Goal: Ask a question: Seek information or help from site administrators or community

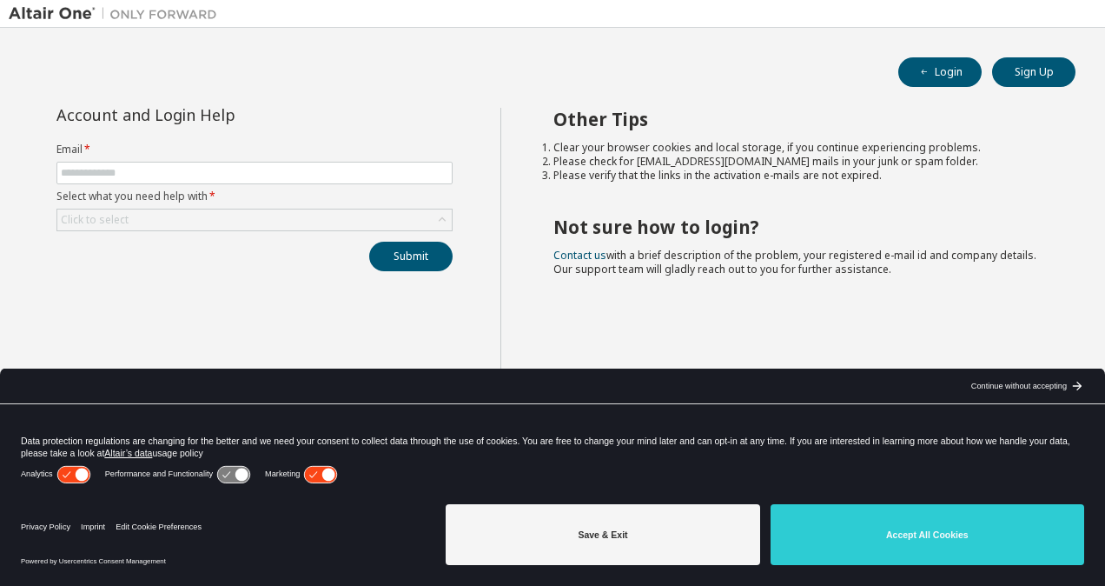
click at [285, 288] on div "Account and Login Help Email * Select what you need help with * Click to select…" at bounding box center [255, 307] width 492 height 398
click at [150, 168] on input "text" at bounding box center [255, 173] width 388 height 14
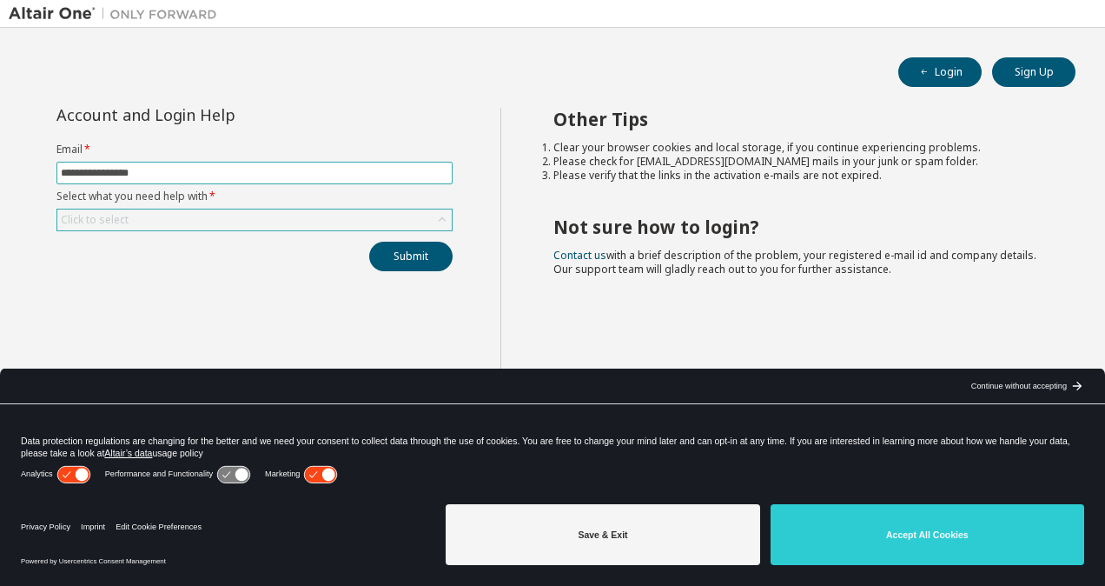
type input "**********"
click at [200, 217] on div "Click to select" at bounding box center [254, 219] width 394 height 21
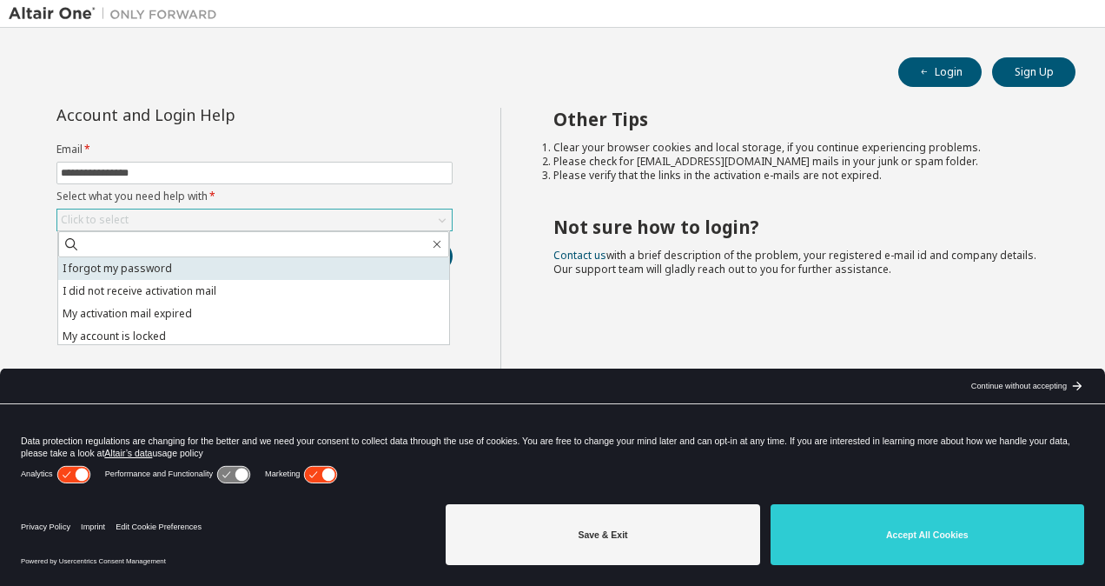
click at [187, 269] on li "I forgot my password" at bounding box center [253, 268] width 391 height 23
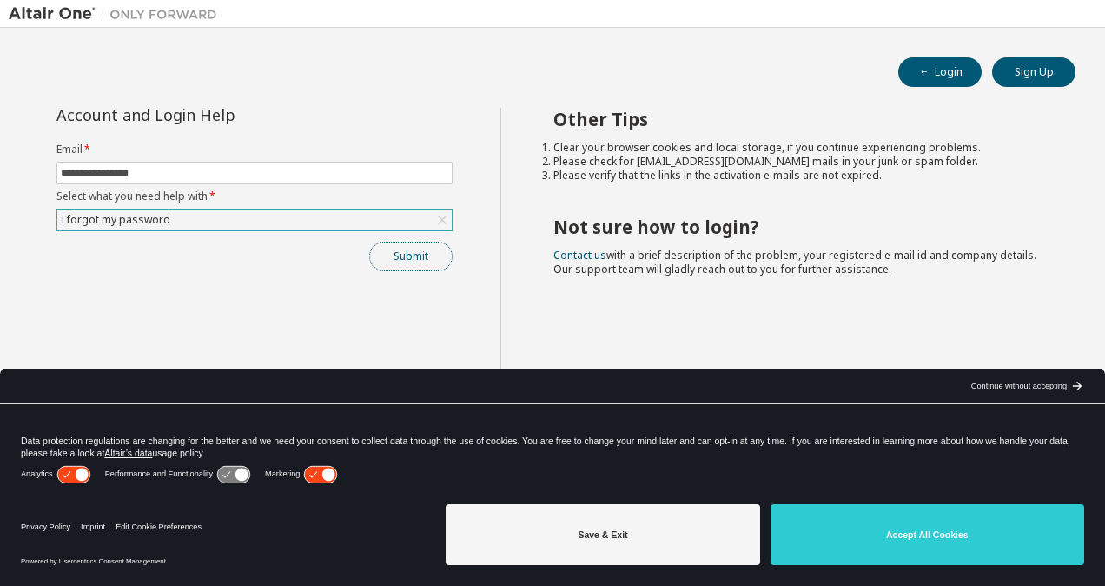
click at [392, 257] on button "Submit" at bounding box center [410, 257] width 83 height 30
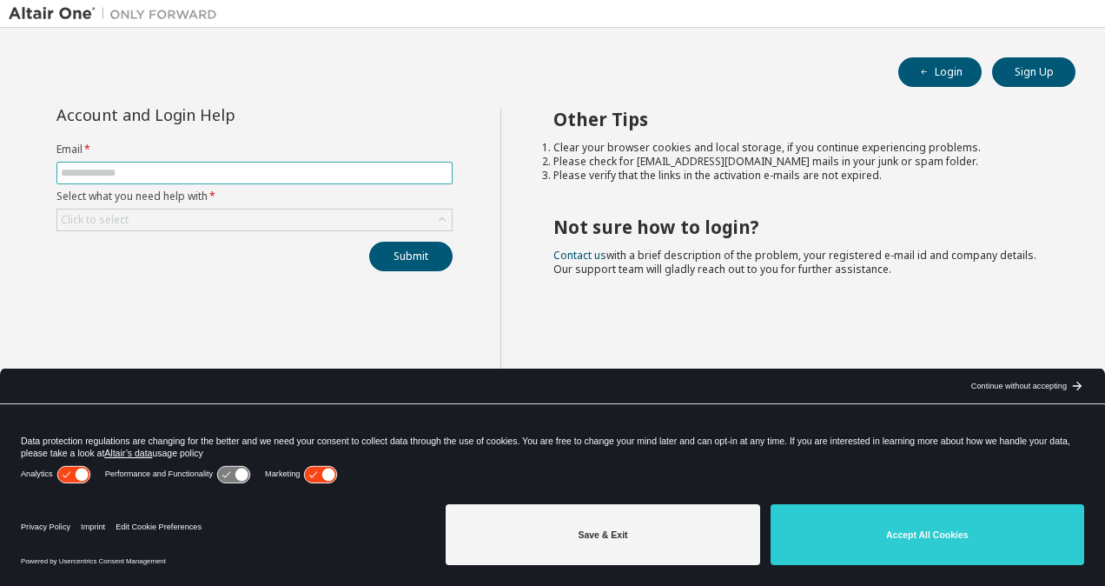
click at [103, 167] on input "text" at bounding box center [255, 173] width 388 height 14
type input "**********"
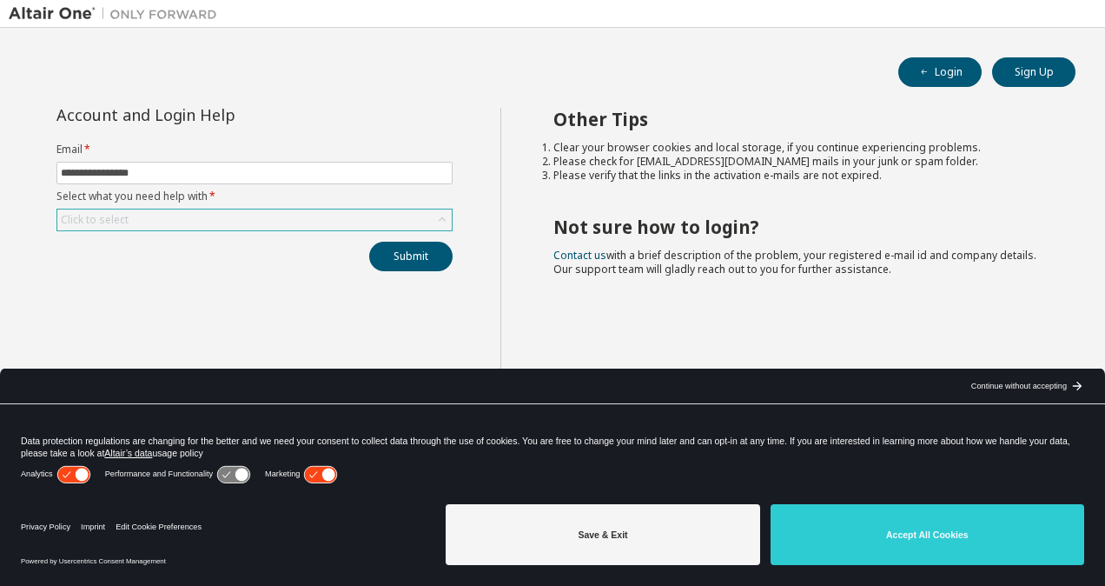
click at [105, 223] on div "Click to select" at bounding box center [95, 220] width 68 height 14
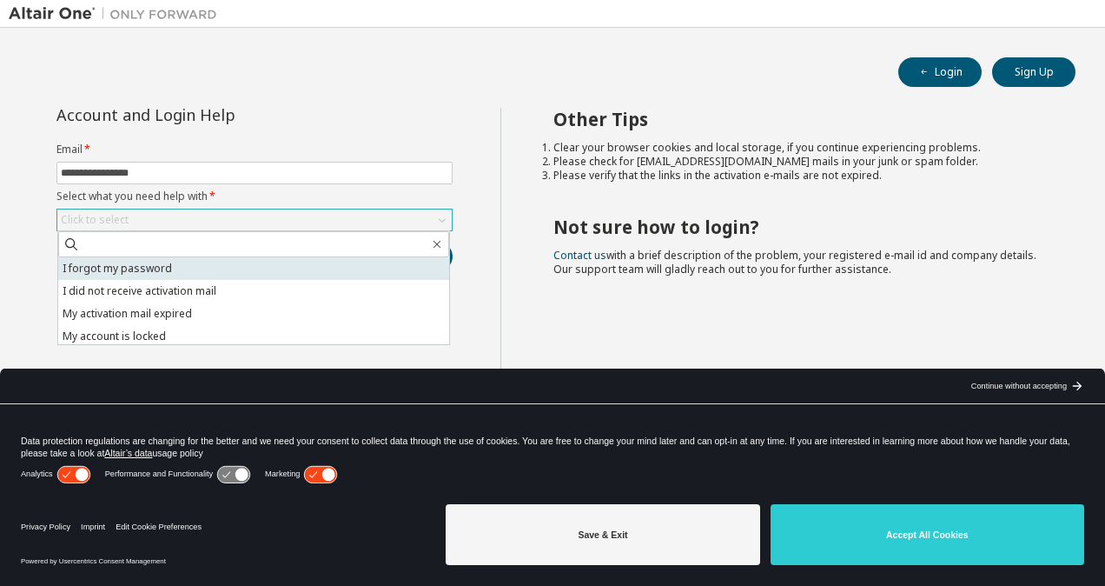
click at [115, 267] on li "I forgot my password" at bounding box center [253, 268] width 391 height 23
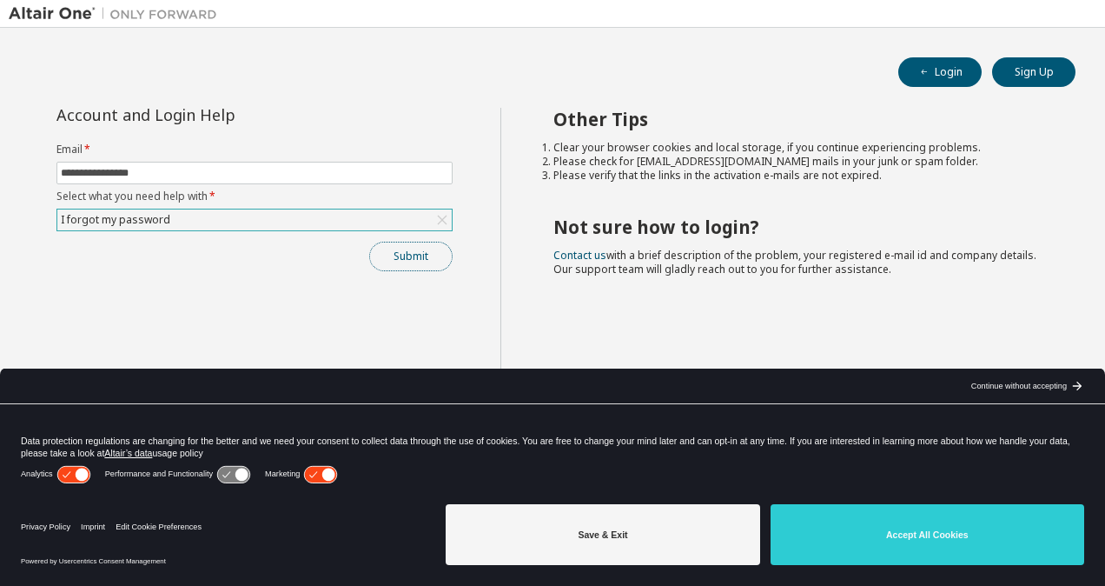
click at [417, 258] on button "Submit" at bounding box center [410, 257] width 83 height 30
